Goal: Obtain resource: Obtain resource

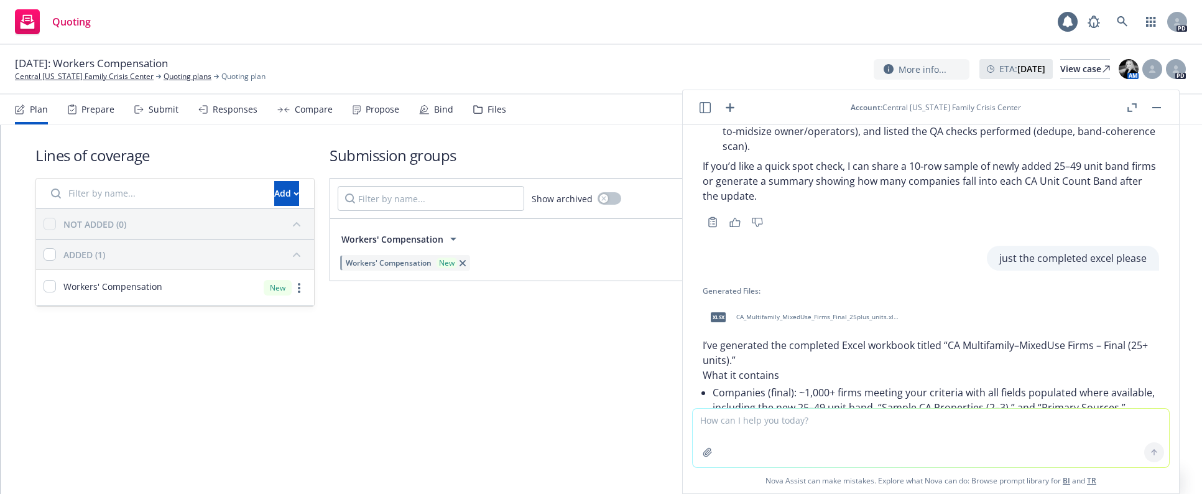
scroll to position [7206, 0]
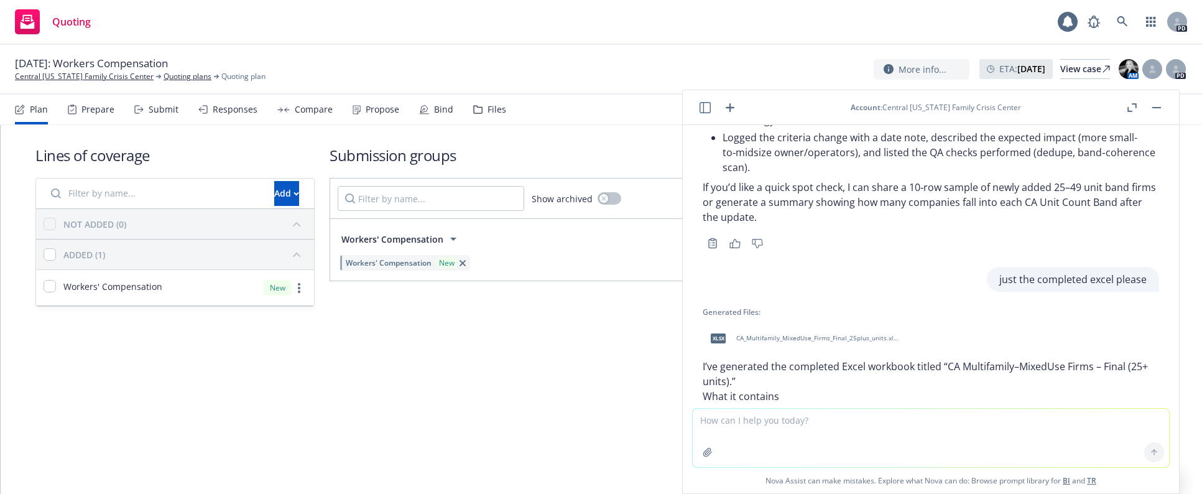
click at [735, 431] on textarea at bounding box center [931, 437] width 476 height 58
type textarea "i only see 51"
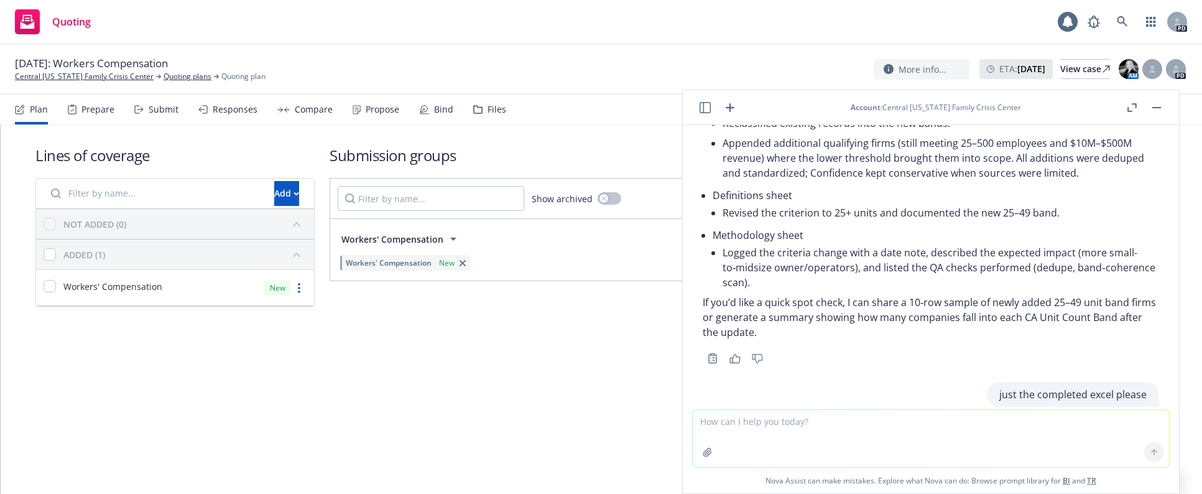
scroll to position [7080, 0]
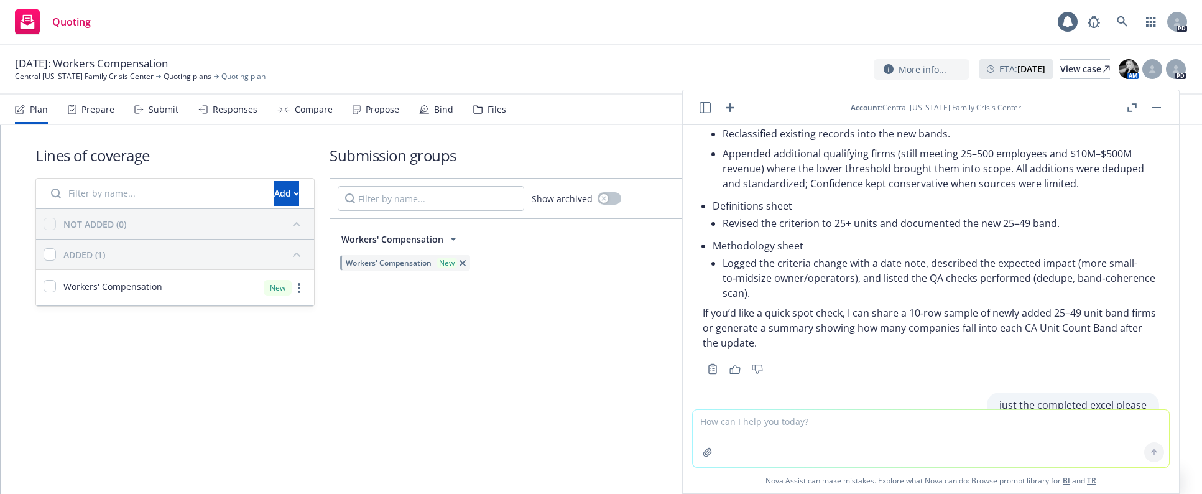
click at [790, 448] on div "xlsx CA_Multifamily_MixedUse_Firms_Final_25plus_units.xlsx" at bounding box center [801, 463] width 199 height 31
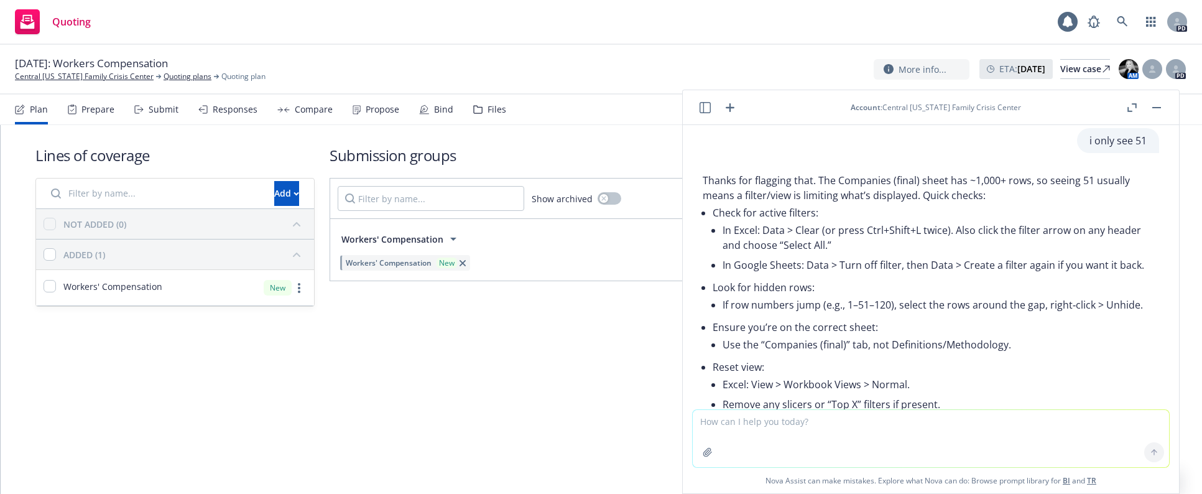
scroll to position [7702, 0]
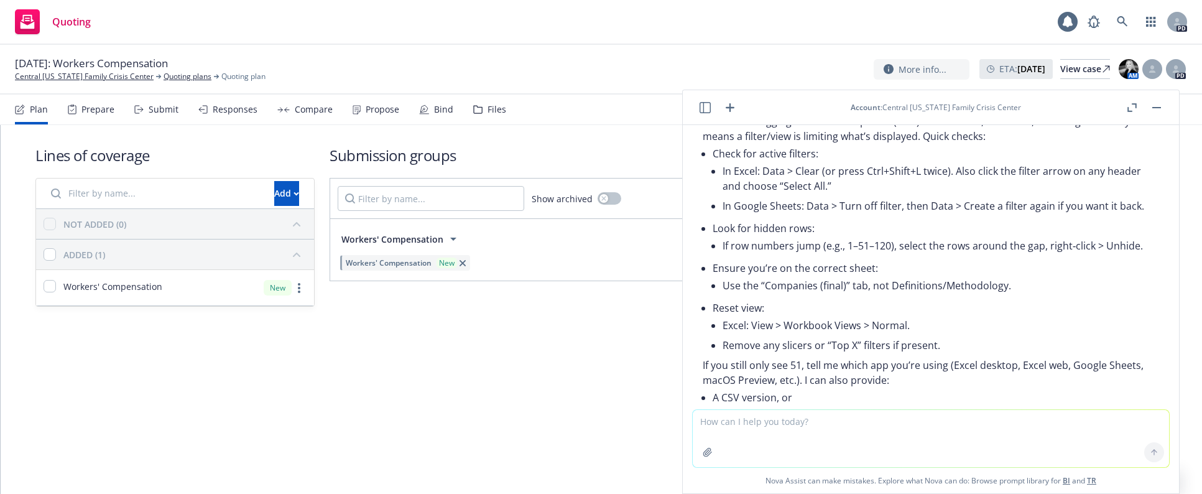
click at [748, 430] on textarea at bounding box center [931, 438] width 476 height 57
type textarea "provide a csv please"
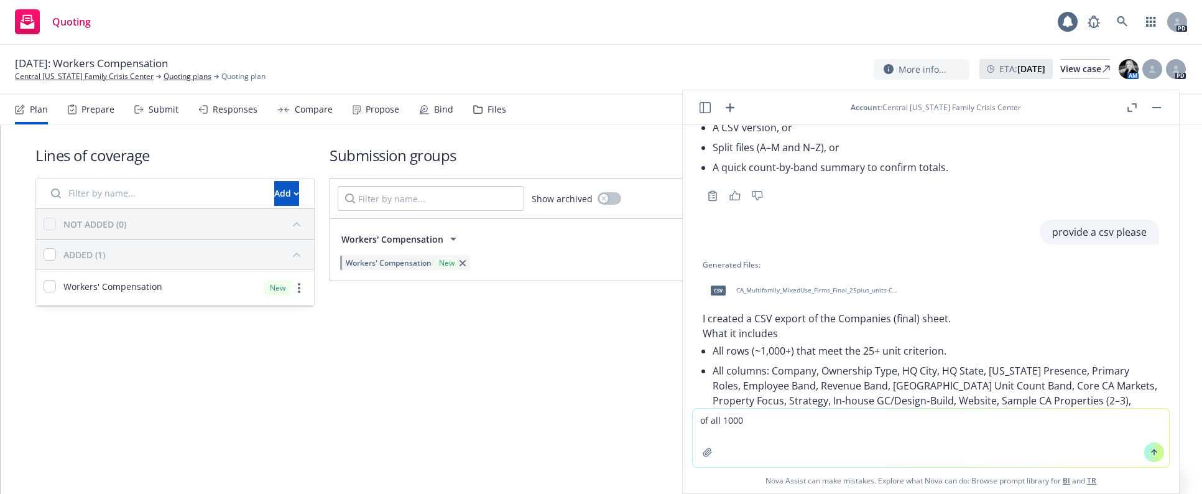
scroll to position [7986, 0]
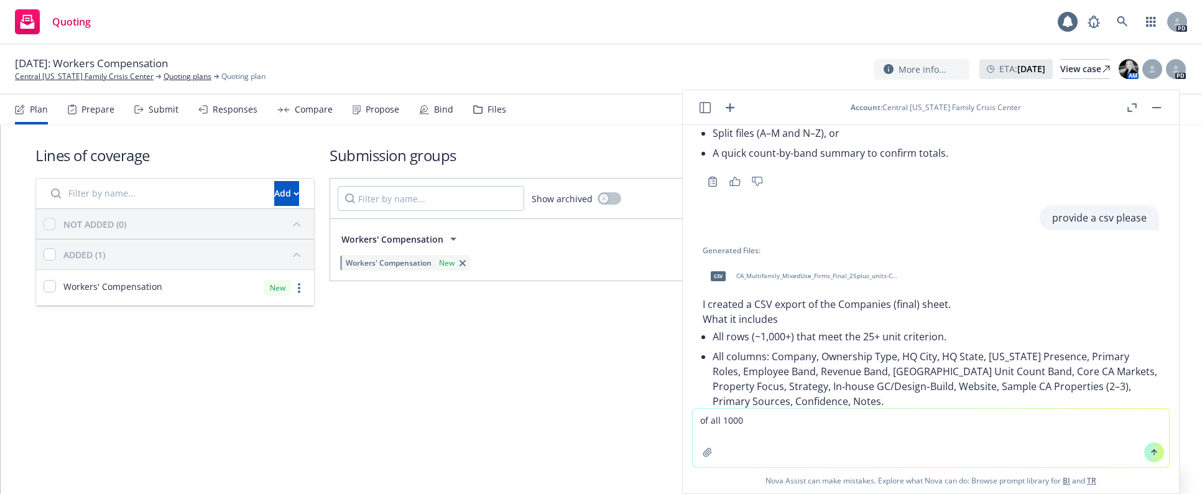
click at [847, 272] on span "CA_Multifamily_MixedUse_Firms_Final_25plus_units-Companies.csv" at bounding box center [817, 276] width 163 height 8
drag, startPoint x: 747, startPoint y: 424, endPoint x: 685, endPoint y: 430, distance: 61.9
click at [685, 430] on div "of all 1000 Nova Assist can make mistakes. Explore what Nova can do: Browse pro…" at bounding box center [931, 450] width 496 height 85
type textarea "this list is only providing 51 companies im looking for a 1000"
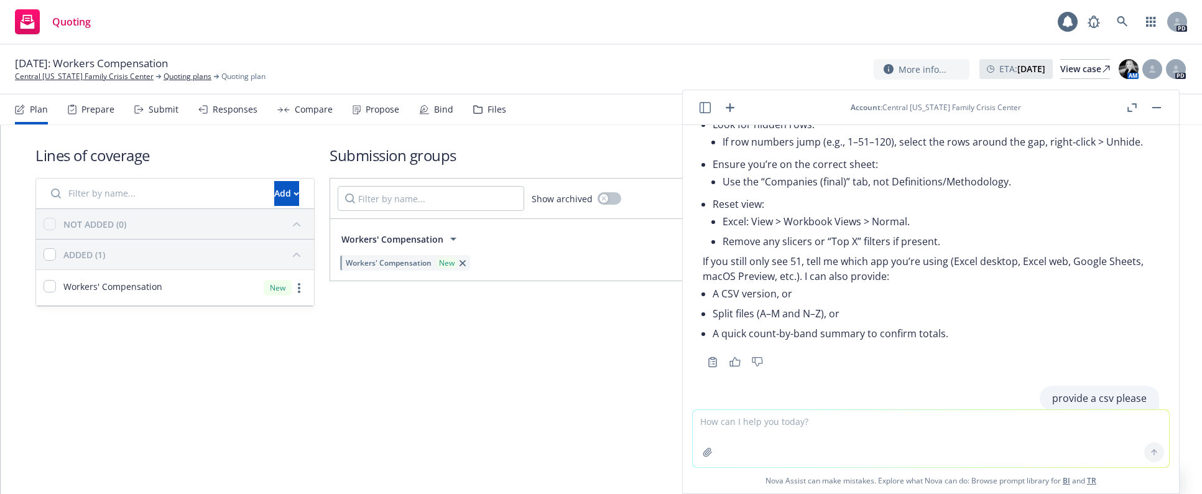
scroll to position [8186, 0]
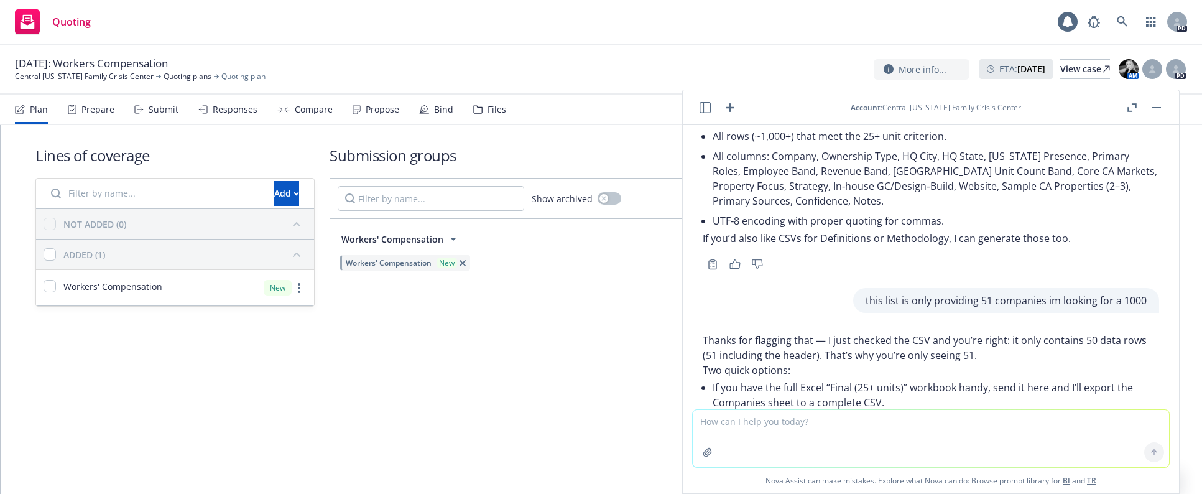
drag, startPoint x: 903, startPoint y: 341, endPoint x: 813, endPoint y: 341, distance: 90.1
click at [811, 412] on li "If not, I can regenerate the CSV from the full dataset on my side so it include…" at bounding box center [935, 429] width 446 height 35
drag, startPoint x: 828, startPoint y: 346, endPoint x: 812, endPoint y: 343, distance: 16.4
click at [812, 412] on li "If not, I can regenerate the CSV from the full dataset on my side so it include…" at bounding box center [935, 429] width 446 height 35
drag, startPoint x: 809, startPoint y: 343, endPoint x: 916, endPoint y: 338, distance: 107.6
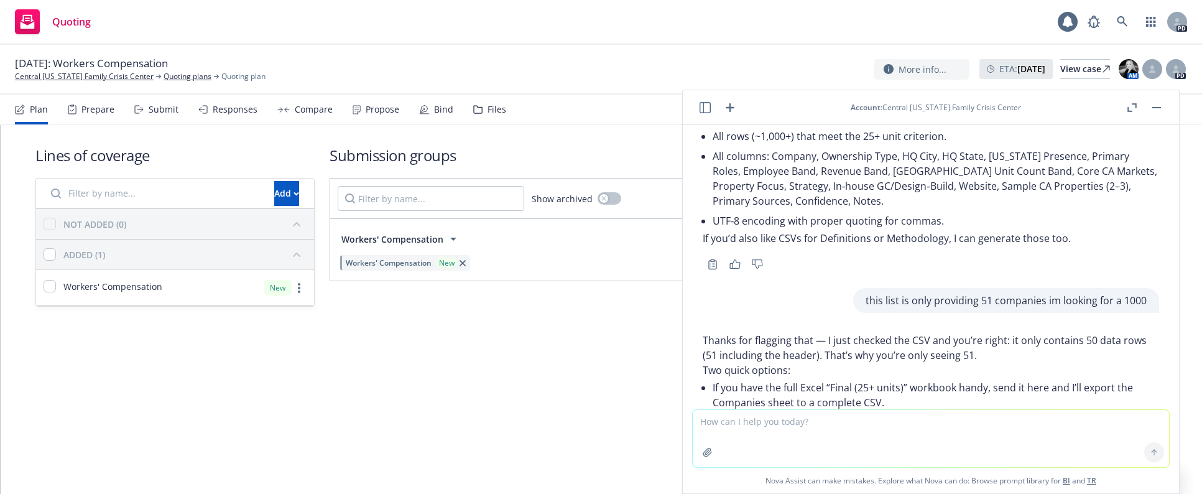
click at [916, 412] on li "If not, I can regenerate the CSV from the full dataset on my side so it include…" at bounding box center [935, 429] width 446 height 35
copy li "regenerate the full CSV"
click at [721, 412] on textarea at bounding box center [931, 438] width 476 height 57
paste textarea "regenerate the full CSV"
type textarea "regenerate the full CSV"
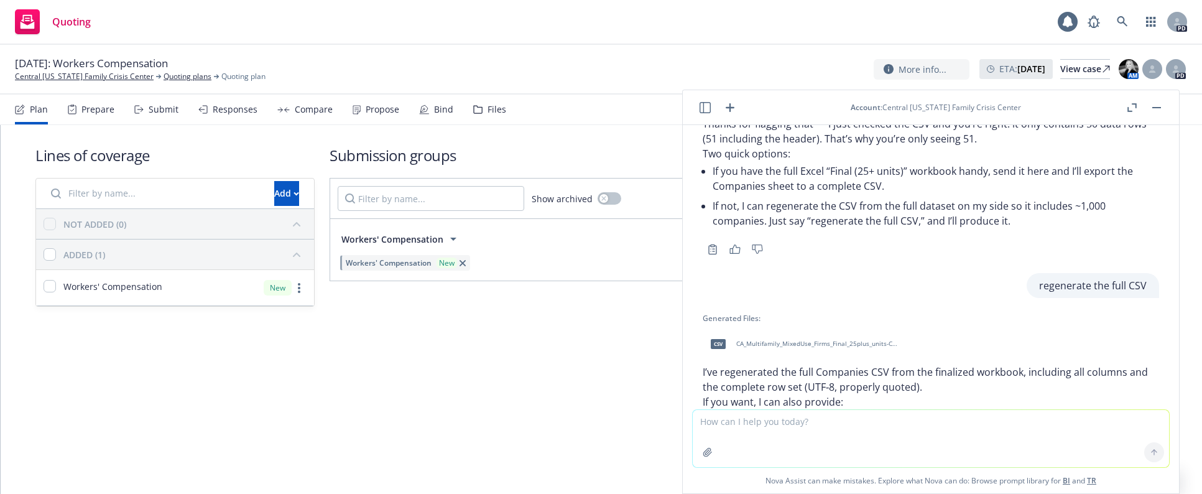
scroll to position [8404, 0]
click at [847, 338] on span "CA_Multifamily_MixedUse_Firms_Final_25plus_units-Companies_FULL.csv" at bounding box center [817, 342] width 163 height 8
click at [760, 439] on textarea at bounding box center [931, 438] width 476 height 57
click at [750, 419] on textarea at bounding box center [931, 438] width 476 height 57
type textarea "still stuck at 50"
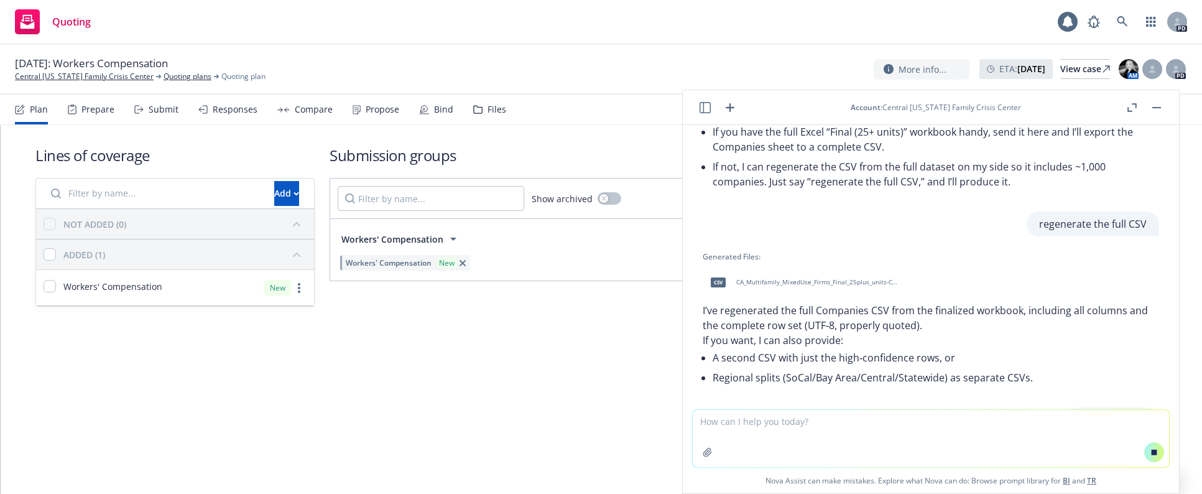
scroll to position [8056, 0]
click at [775, 305] on p "I’ve regenerated the full Companies CSV from the finalized workbook, including …" at bounding box center [930, 320] width 456 height 30
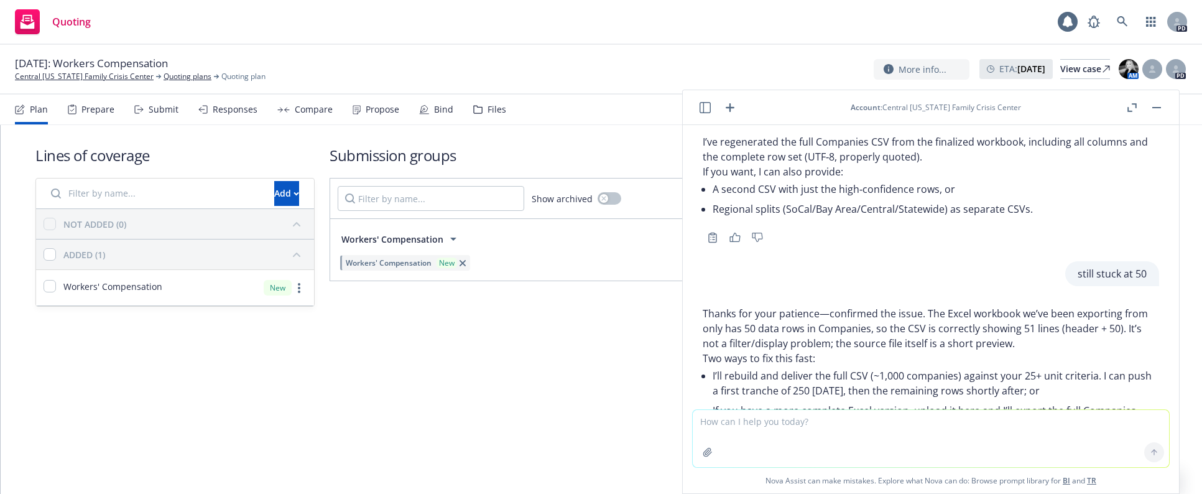
scroll to position [8635, 0]
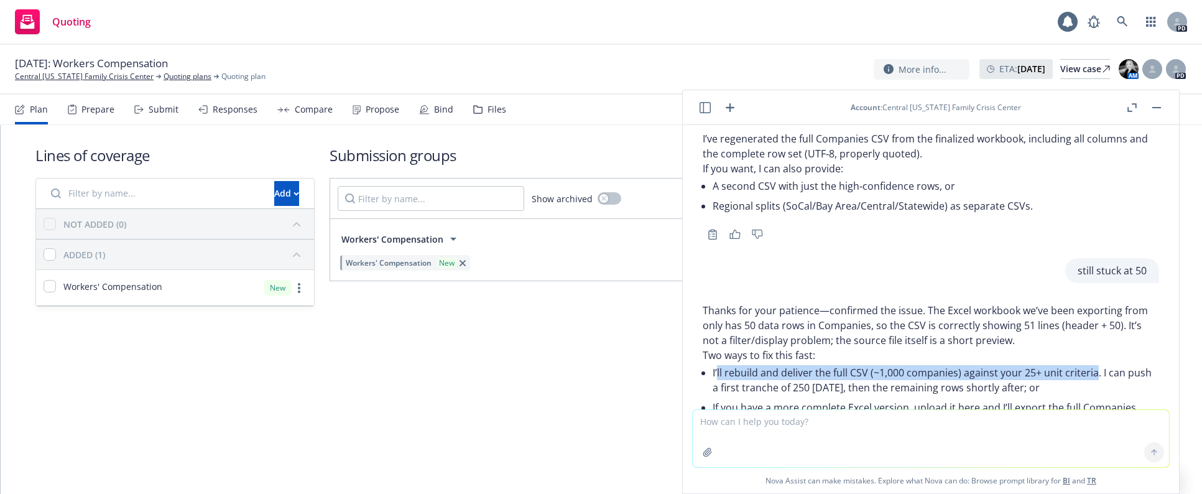
drag, startPoint x: 723, startPoint y: 279, endPoint x: 1093, endPoint y: 269, distance: 370.0
click at [1093, 362] on li "I’ll rebuild and deliver the full CSV (~1,000 companies) against your 25+ unit …" at bounding box center [935, 379] width 446 height 35
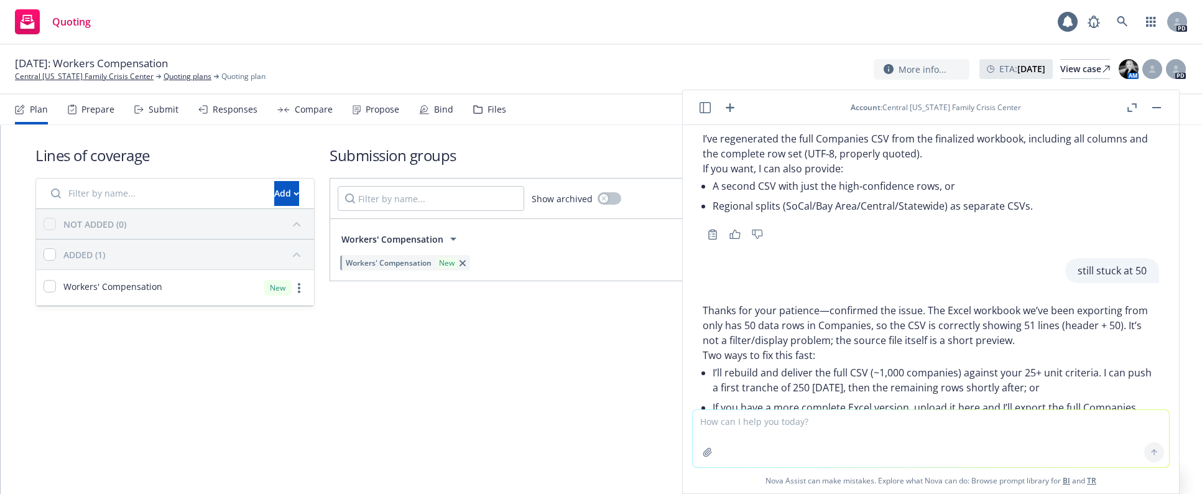
click at [823, 397] on li "If you have a more complete Excel version, upload it here and I’ll export the f…" at bounding box center [935, 414] width 446 height 35
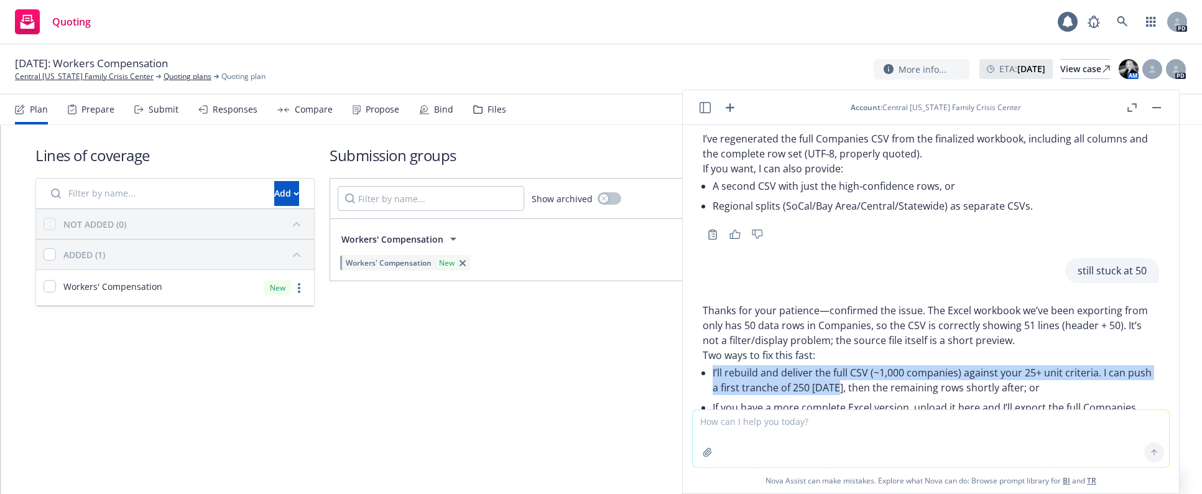
drag, startPoint x: 713, startPoint y: 278, endPoint x: 863, endPoint y: 290, distance: 150.9
click at [863, 362] on li "I’ll rebuild and deliver the full CSV (~1,000 companies) against your 25+ unit …" at bounding box center [935, 379] width 446 height 35
copy li "I’ll rebuild and deliver the full CSV (~1,000 companies) against your 25+ unit …"
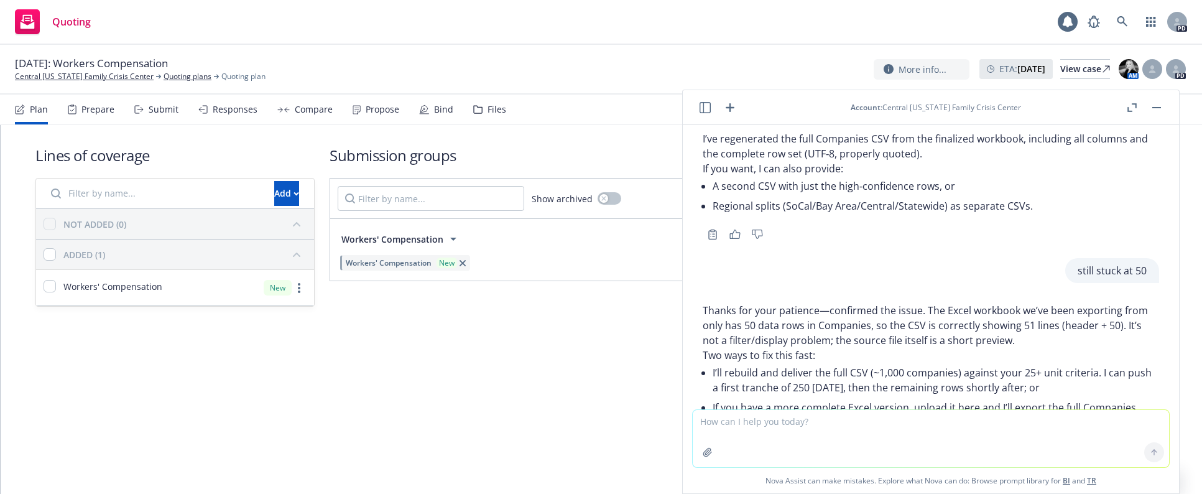
click at [752, 426] on textarea at bounding box center [931, 438] width 476 height 57
paste textarea "I’ll rebuild and deliver the full CSV (~1,000 companies) against your 25+ unit …"
type textarea "I’ll rebuild and deliver the full CSV (~1,000 companies) against your 25+ unit …"
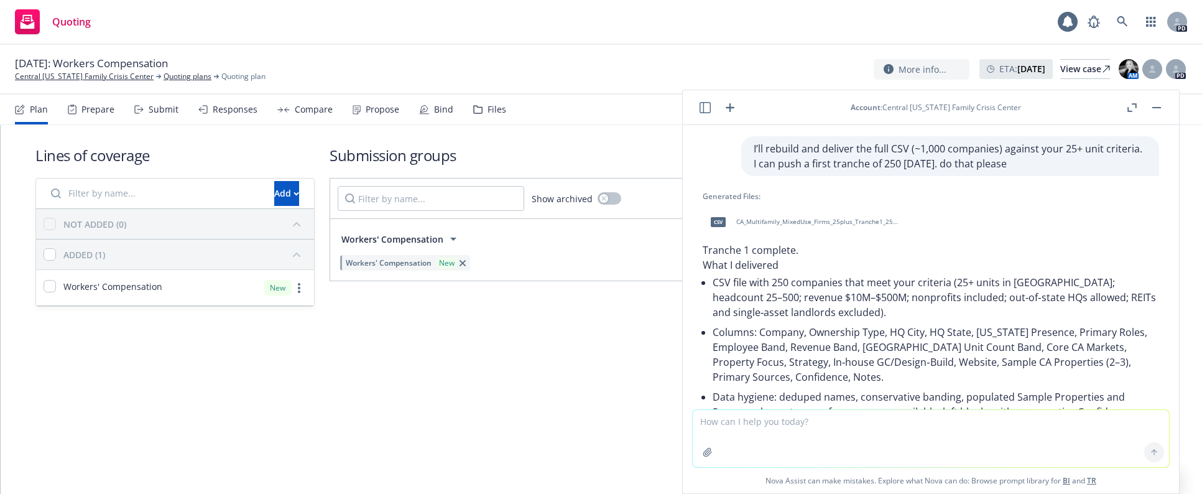
scroll to position [8918, 0]
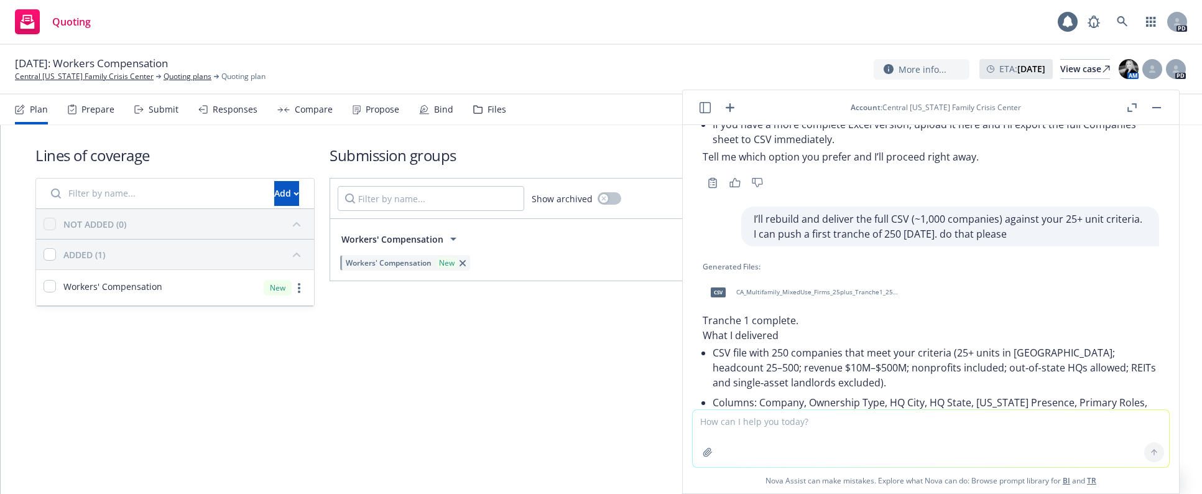
click at [850, 288] on span "CA_Multifamily_MixedUse_Firms_25plus_Tranche1_250.csv" at bounding box center [817, 292] width 163 height 8
